Goal: Check status: Check status

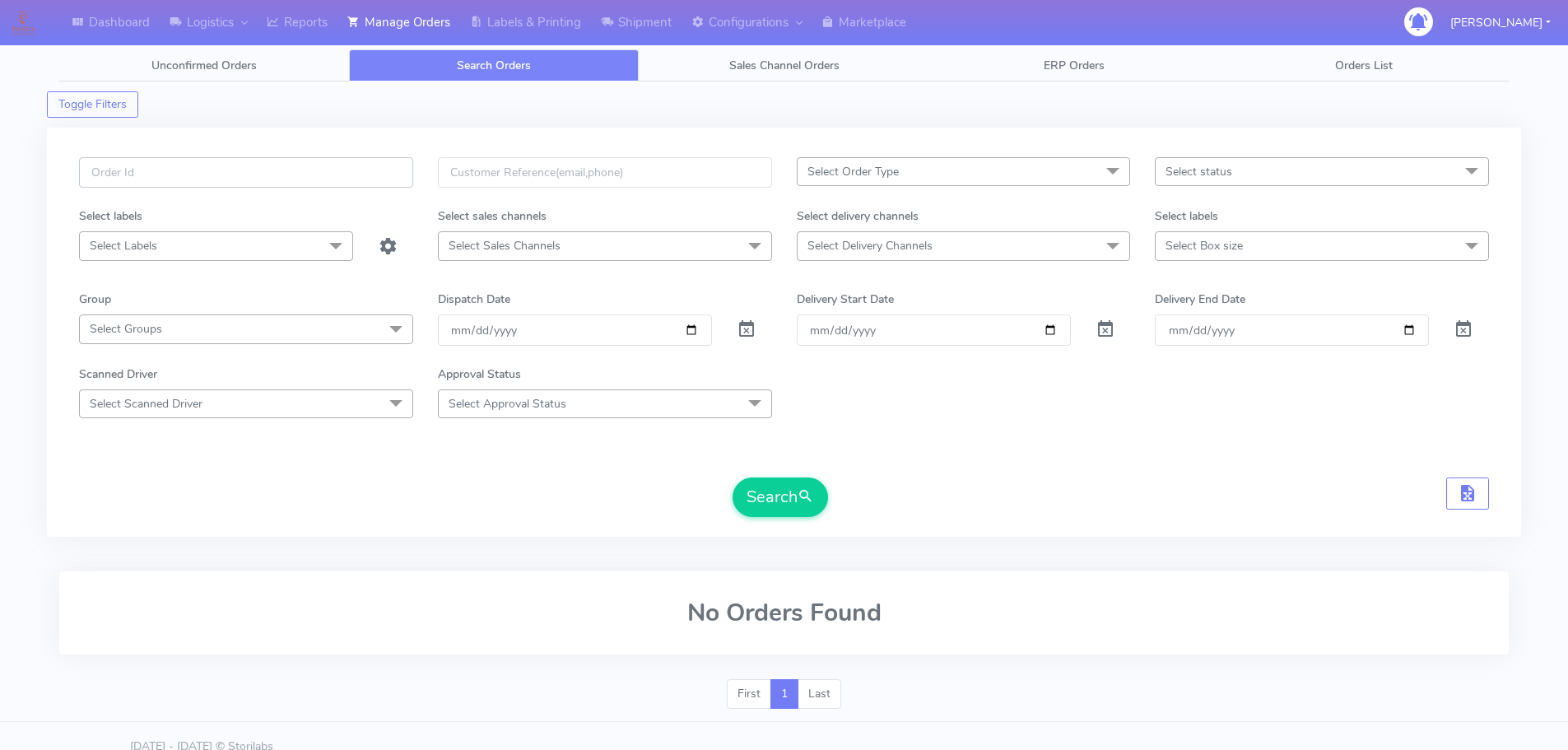
click at [384, 165] on input "text" at bounding box center [246, 172] width 334 height 30
paste input "1618411"
type input "1618411"
click at [744, 325] on span at bounding box center [747, 333] width 20 height 16
click at [769, 485] on button "Search" at bounding box center [781, 497] width 96 height 39
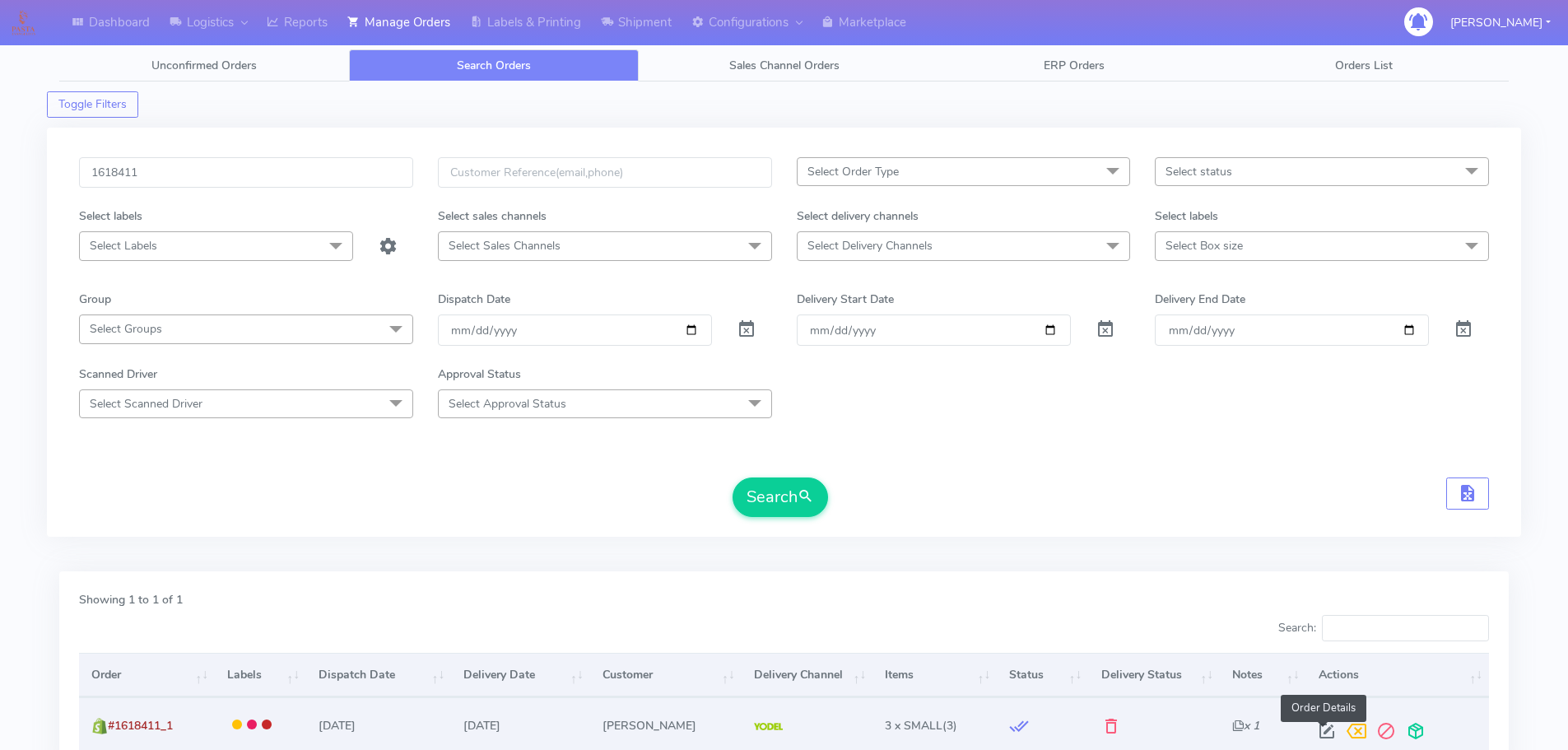
click at [1319, 730] on span at bounding box center [1327, 734] width 30 height 16
select select "5"
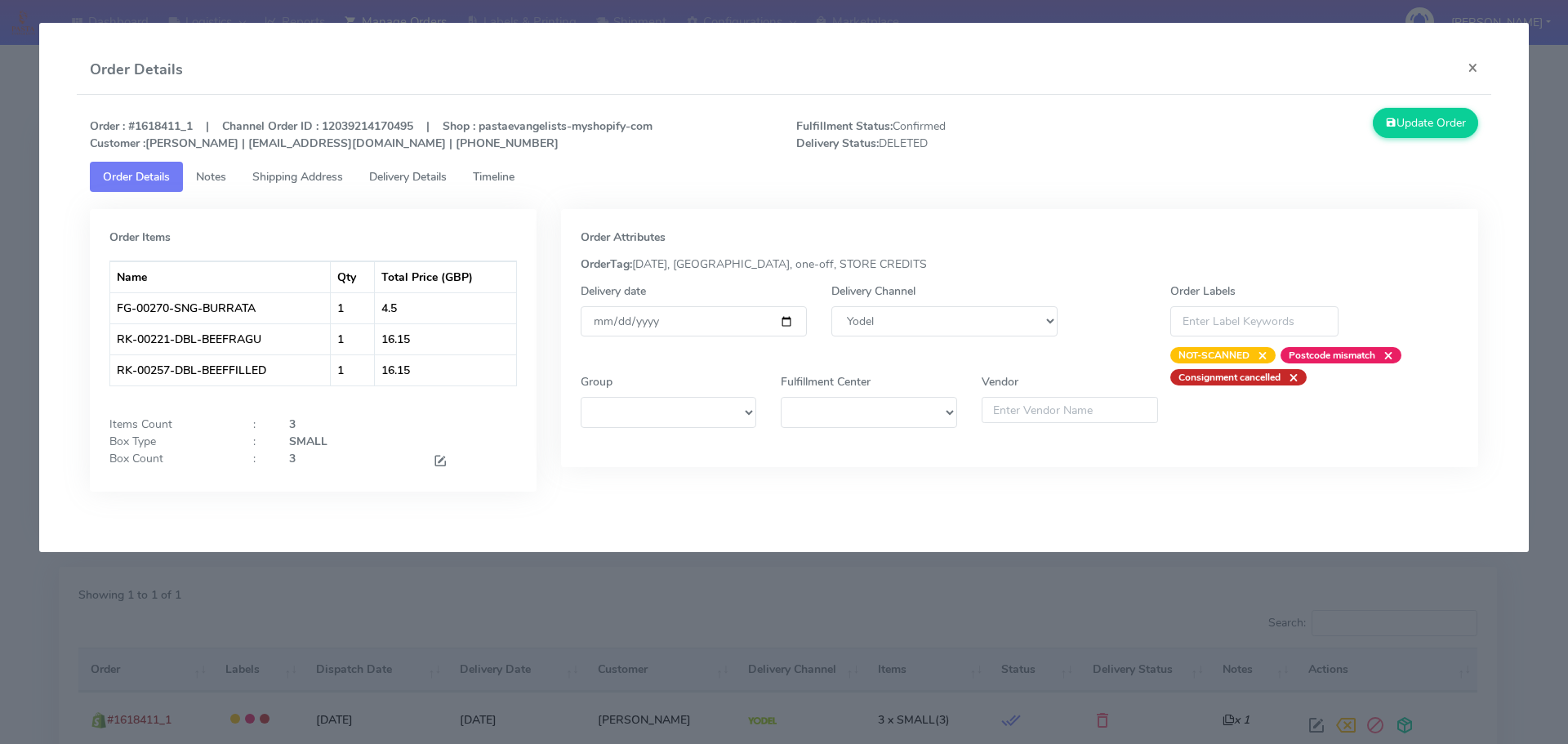
click at [515, 179] on span "Timeline" at bounding box center [494, 177] width 41 height 16
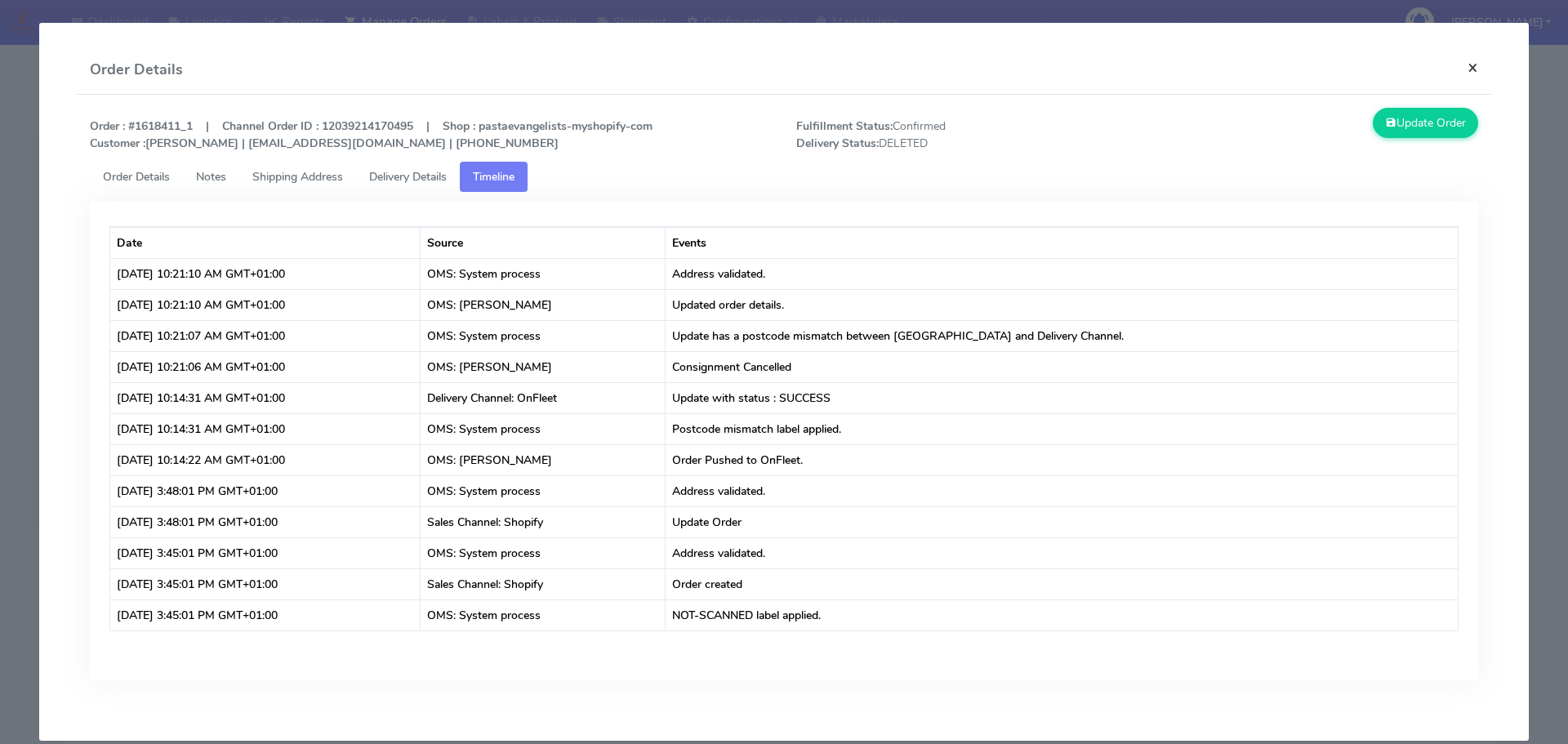
click at [1462, 72] on button "×" at bounding box center [1473, 67] width 37 height 43
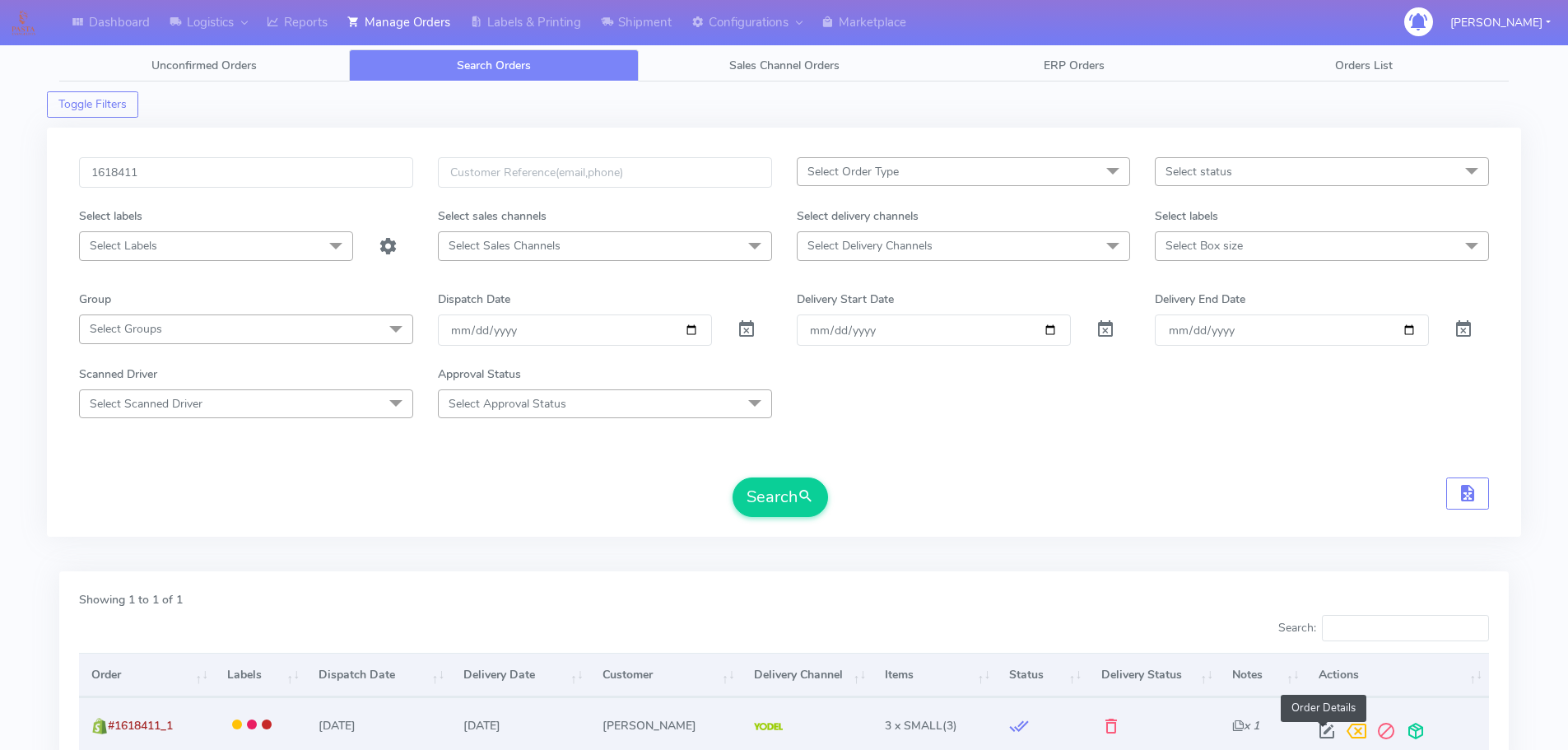
click at [1320, 728] on span at bounding box center [1327, 734] width 30 height 16
select select "5"
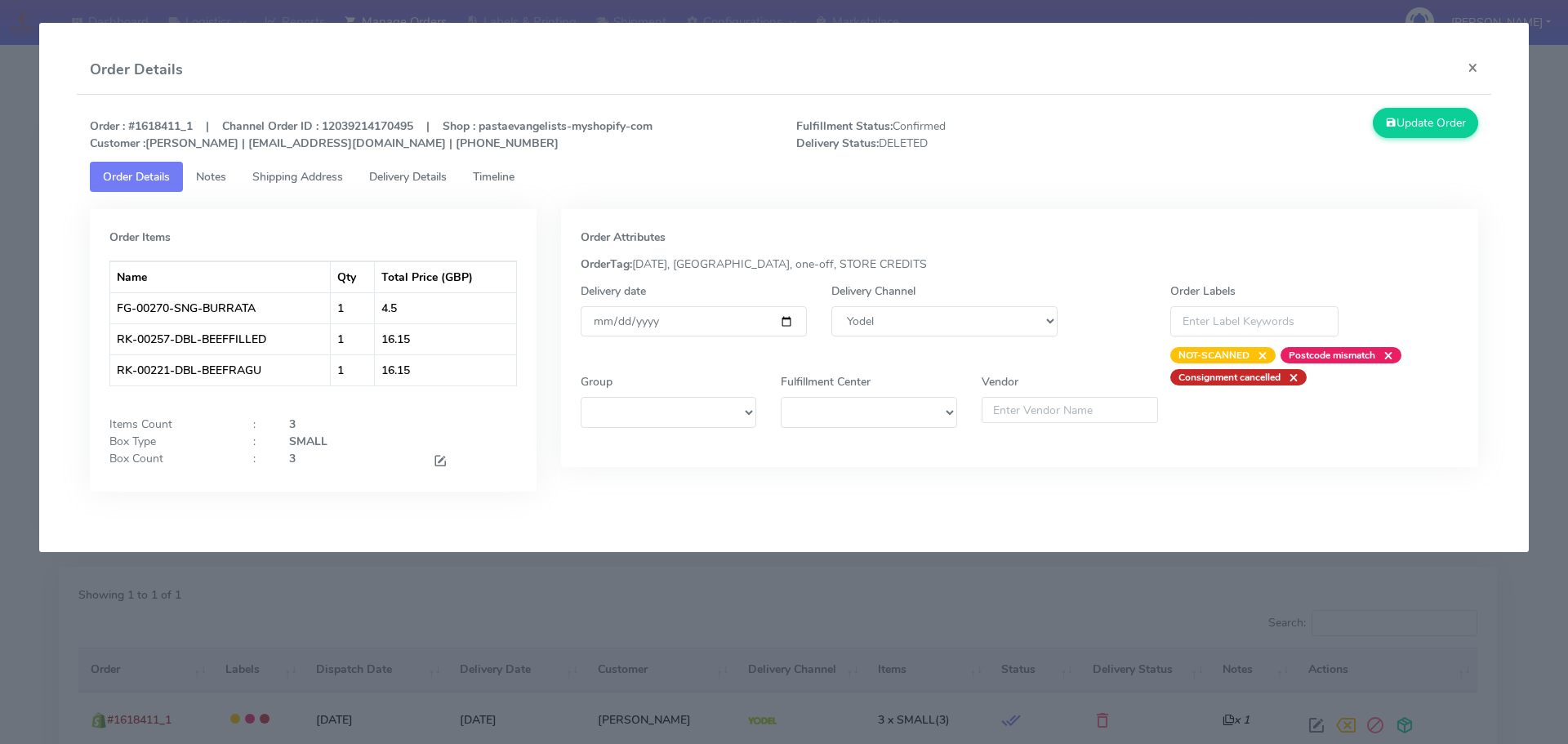
click at [511, 184] on span "Timeline" at bounding box center [494, 177] width 41 height 16
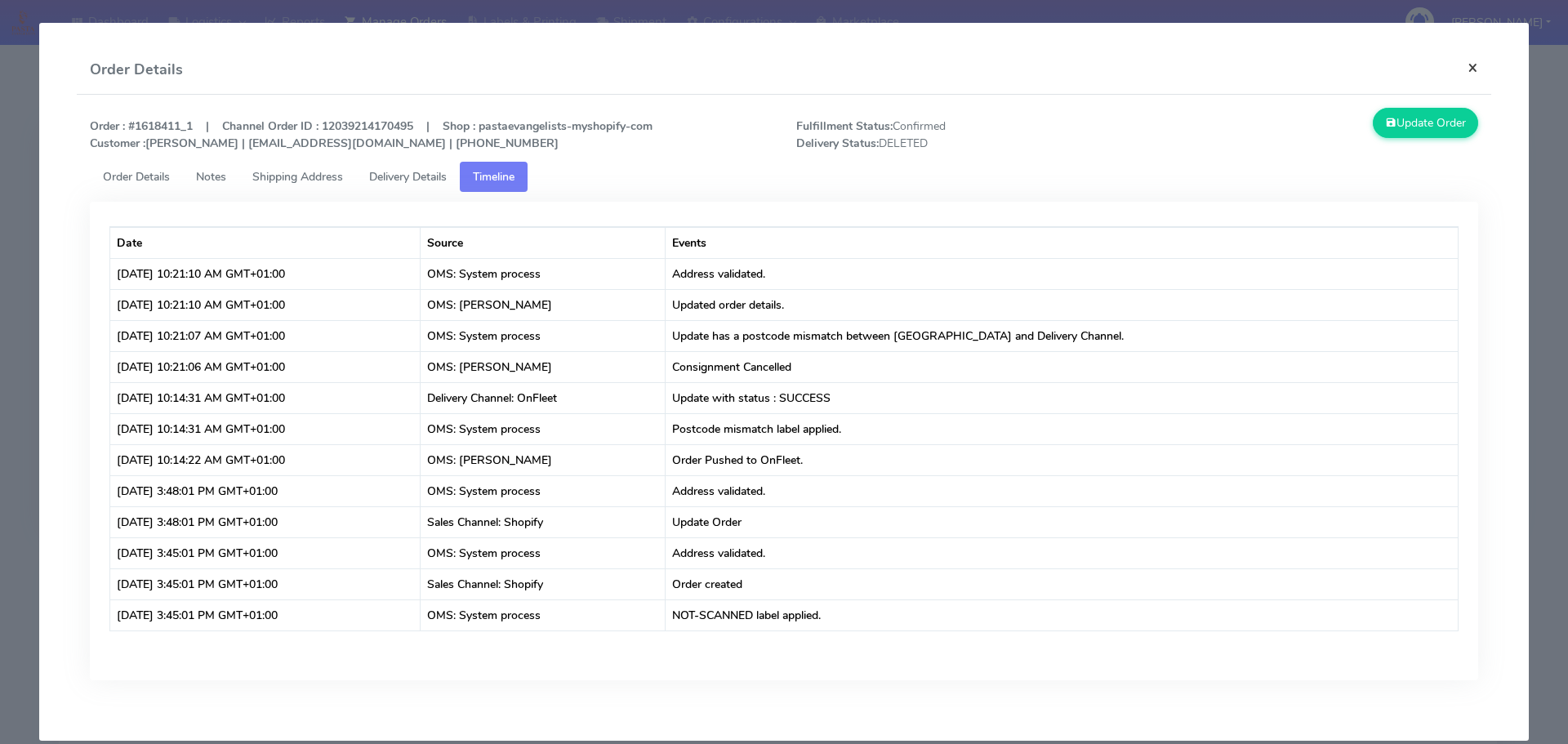
click at [1458, 64] on button "×" at bounding box center [1473, 67] width 37 height 43
